Goal: Book appointment/travel/reservation

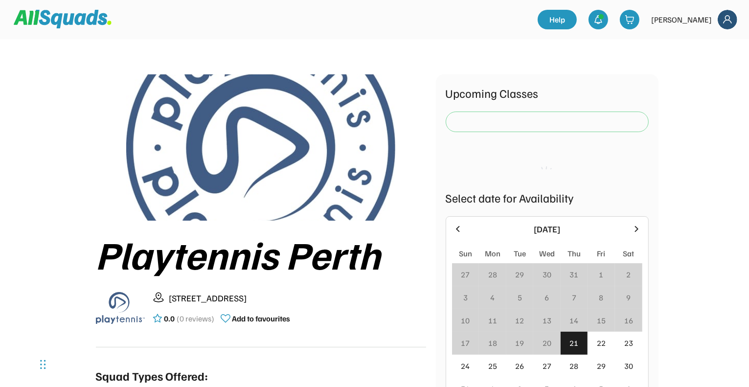
click at [725, 25] on img at bounding box center [728, 20] width 20 height 20
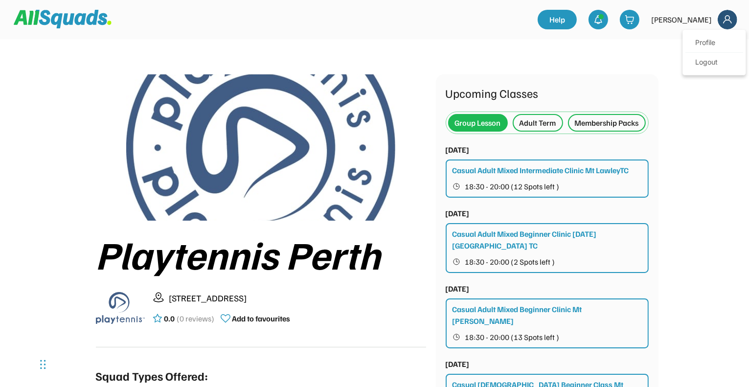
click at [647, 94] on div "Upcoming Classes" at bounding box center [547, 93] width 203 height 18
click at [603, 21] on img at bounding box center [598, 20] width 10 height 10
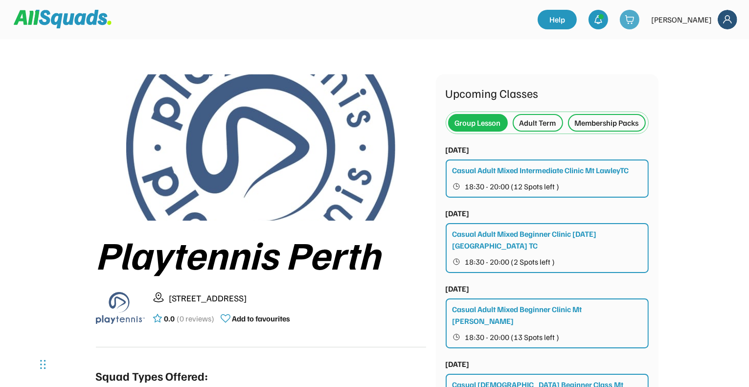
click at [724, 19] on img at bounding box center [728, 20] width 20 height 20
click at [734, 18] on img at bounding box center [728, 20] width 20 height 20
click at [715, 47] on link "Profile" at bounding box center [714, 43] width 58 height 20
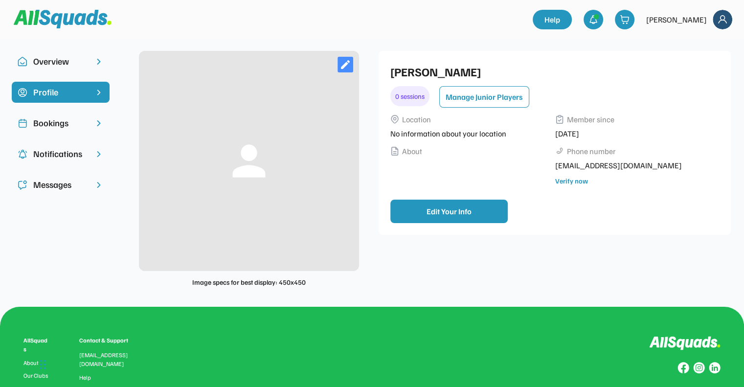
click at [60, 127] on div "Bookings" at bounding box center [60, 122] width 55 height 13
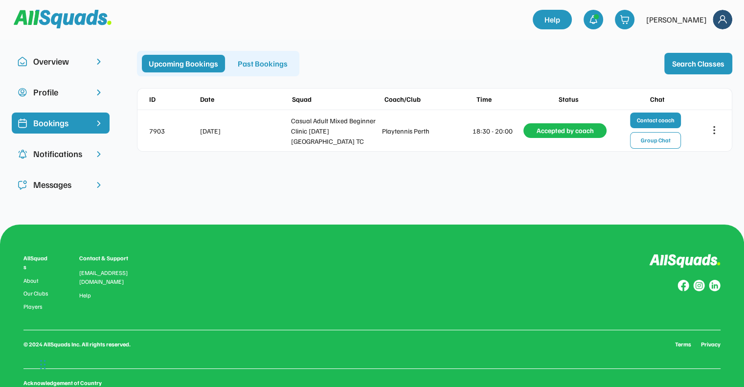
scroll to position [5, 0]
